Goal: Task Accomplishment & Management: Manage account settings

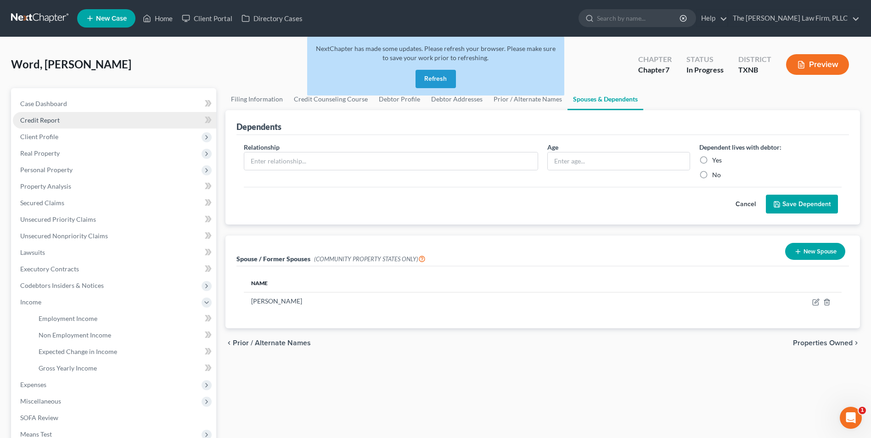
click at [48, 121] on span "Credit Report" at bounding box center [39, 120] width 39 height 8
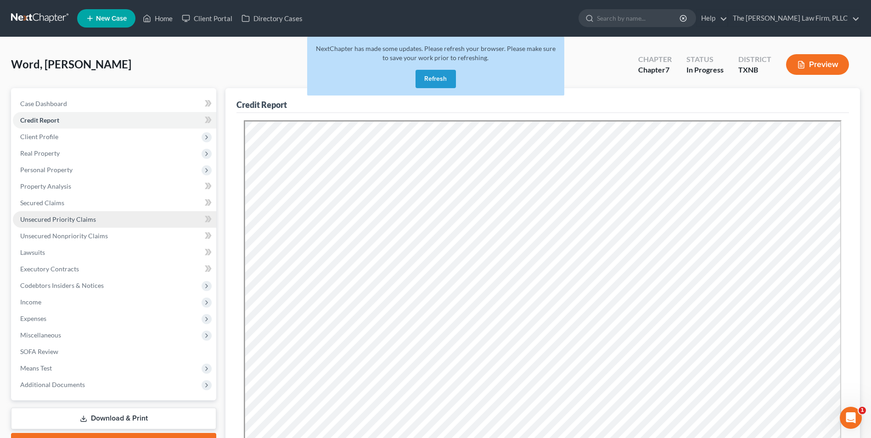
click at [49, 219] on span "Unsecured Priority Claims" at bounding box center [58, 219] width 76 height 8
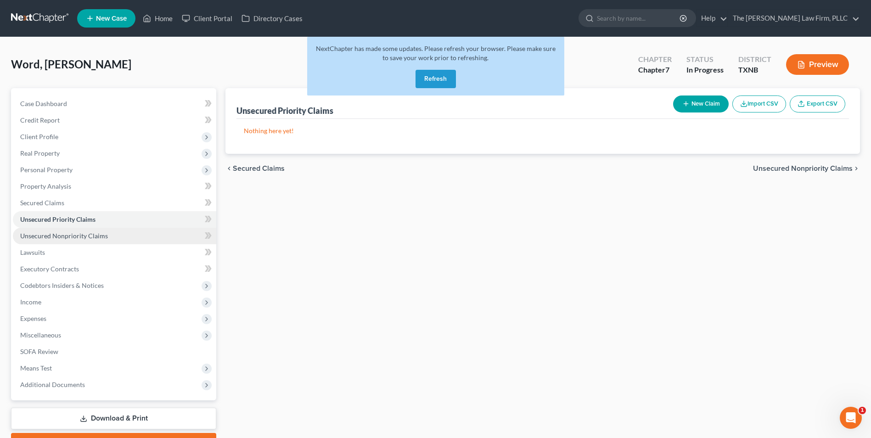
click at [58, 236] on span "Unsecured Nonpriority Claims" at bounding box center [64, 236] width 88 height 8
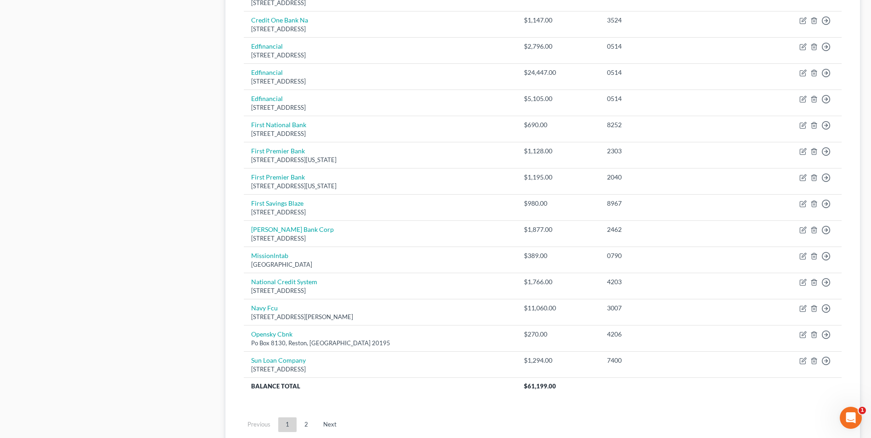
scroll to position [566, 0]
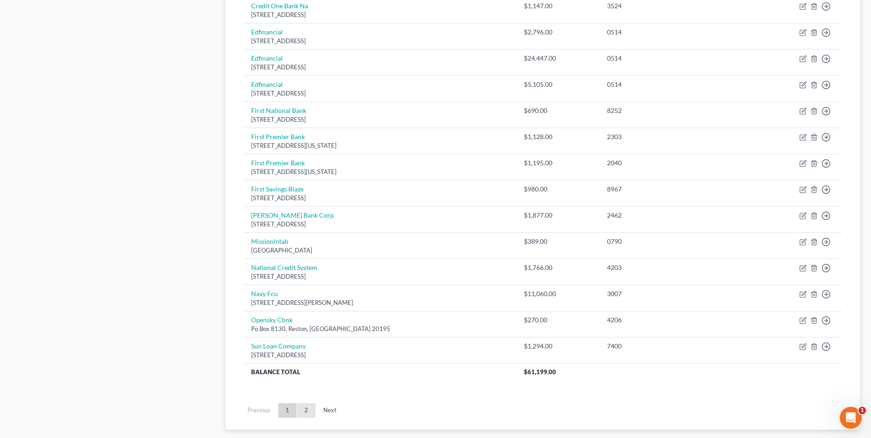
click at [310, 412] on link "2" at bounding box center [306, 410] width 18 height 15
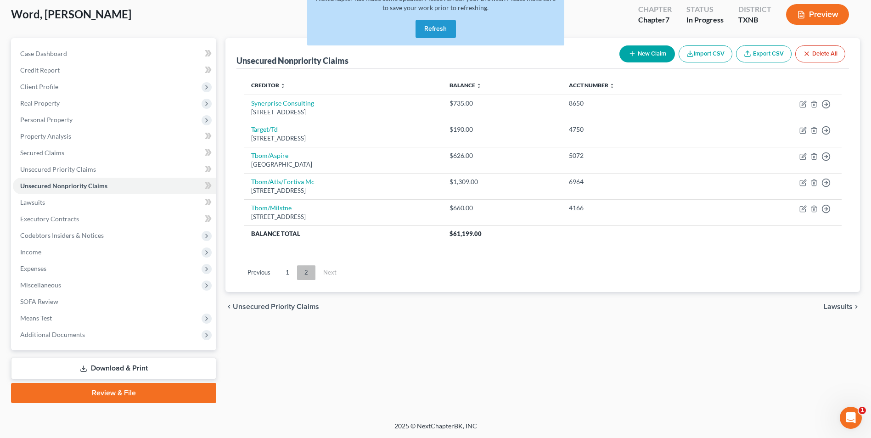
scroll to position [50, 0]
click at [287, 274] on link "1" at bounding box center [287, 272] width 18 height 15
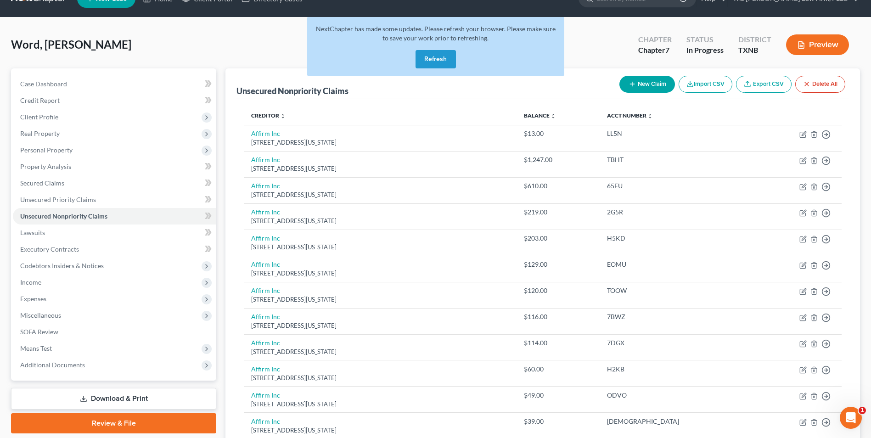
scroll to position [15, 0]
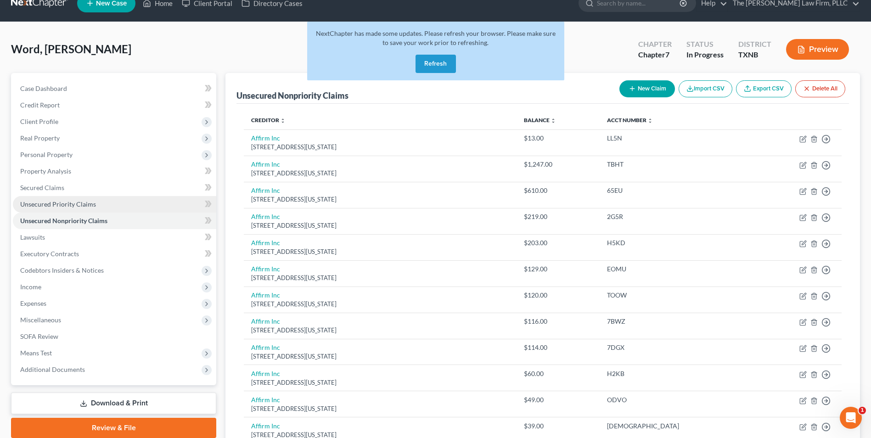
click at [66, 202] on span "Unsecured Priority Claims" at bounding box center [58, 204] width 76 height 8
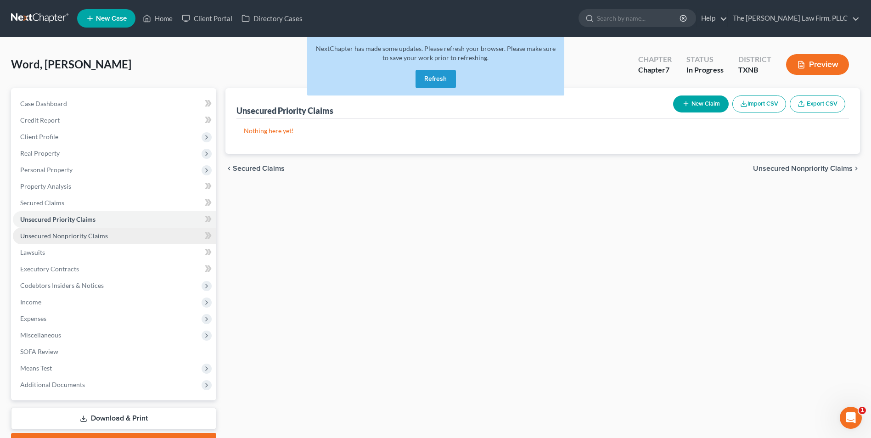
click at [67, 238] on span "Unsecured Nonpriority Claims" at bounding box center [64, 236] width 88 height 8
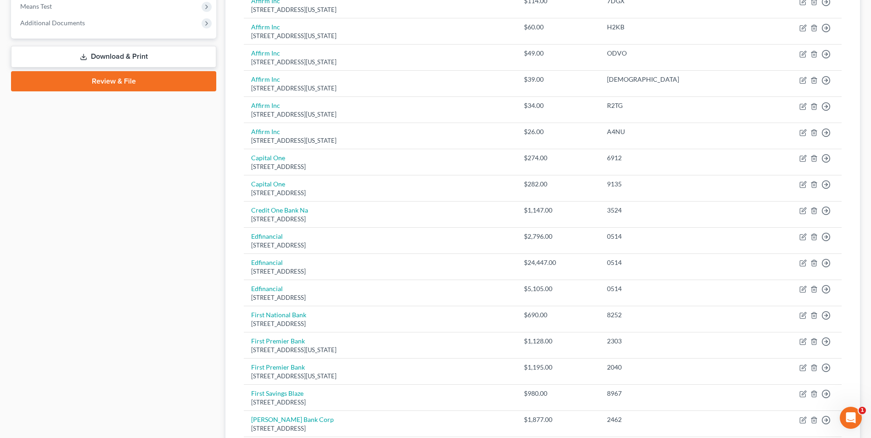
scroll to position [364, 0]
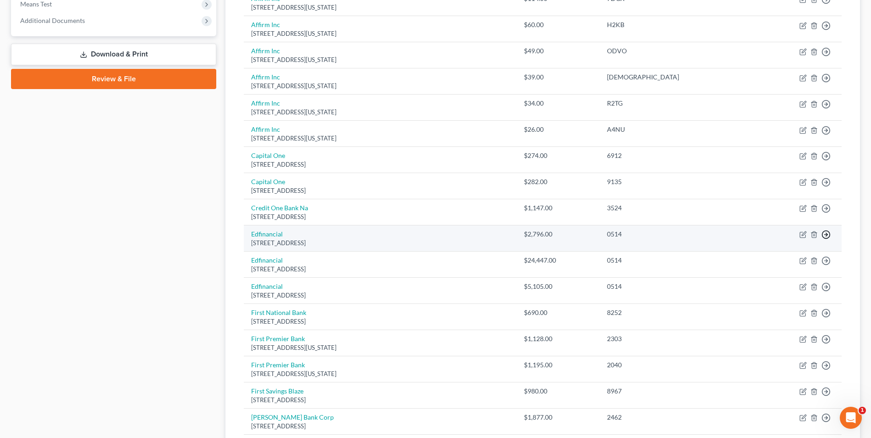
click at [825, 236] on icon "button" at bounding box center [825, 234] width 9 height 9
click at [801, 289] on link "Move to Notice Only" at bounding box center [784, 288] width 77 height 16
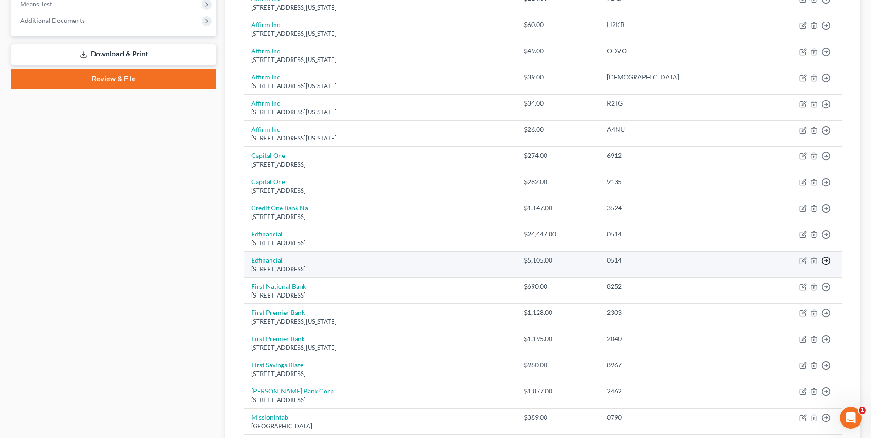
click at [826, 259] on icon "button" at bounding box center [825, 260] width 9 height 9
click at [803, 313] on link "Move to Notice Only" at bounding box center [784, 314] width 77 height 16
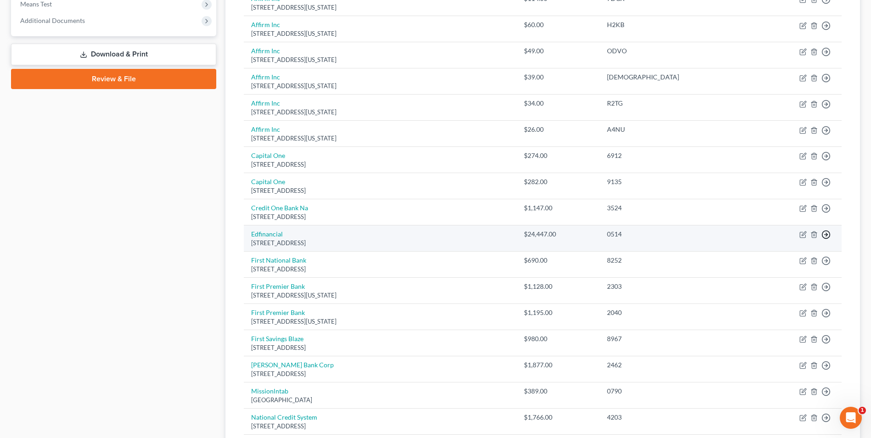
click at [825, 235] on line "button" at bounding box center [826, 235] width 3 height 0
click at [805, 287] on link "Move to Notice Only" at bounding box center [784, 288] width 77 height 16
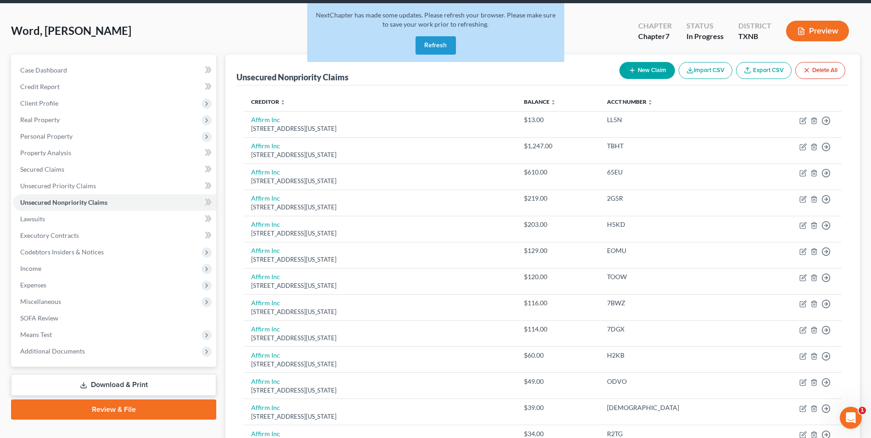
scroll to position [0, 0]
